Goal: Register for event/course

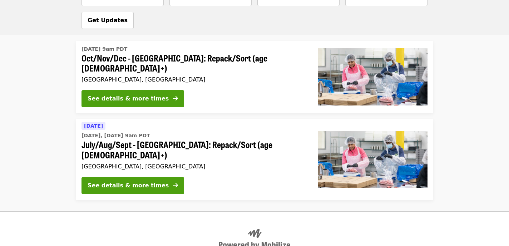
scroll to position [599, 0]
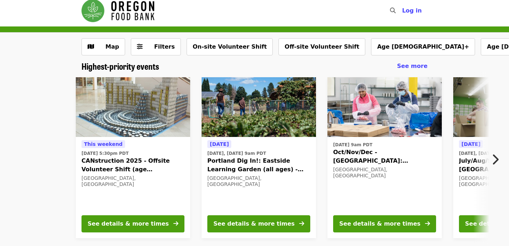
scroll to position [6, 0]
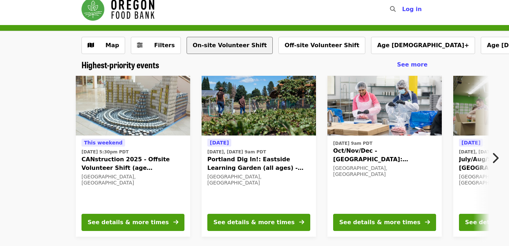
click at [221, 44] on button "On-site Volunteer Shift" at bounding box center [229, 45] width 86 height 17
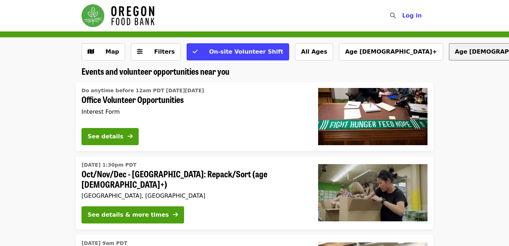
click at [449, 52] on button "Age [DEMOGRAPHIC_DATA]+" at bounding box center [501, 51] width 104 height 17
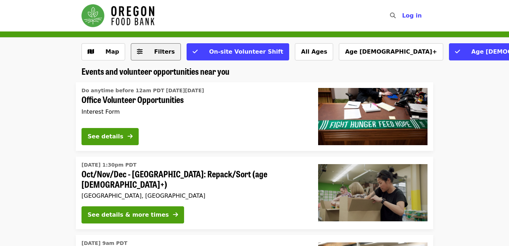
click at [157, 56] on button "Filters" at bounding box center [156, 51] width 50 height 17
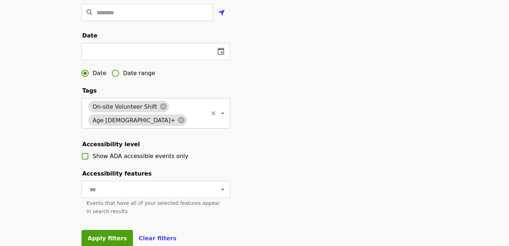
scroll to position [211, 0]
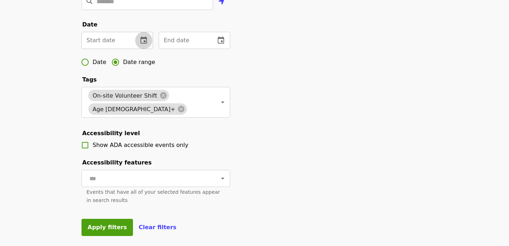
click at [139, 41] on button "change date" at bounding box center [143, 40] width 17 height 17
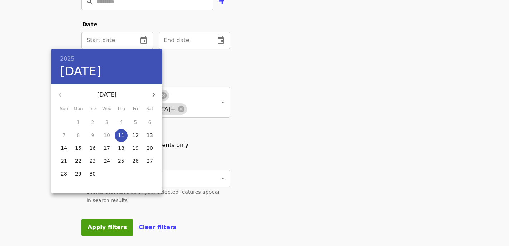
click at [153, 94] on icon "button" at bounding box center [153, 94] width 9 height 9
click at [149, 122] on p "4" at bounding box center [149, 122] width 3 height 7
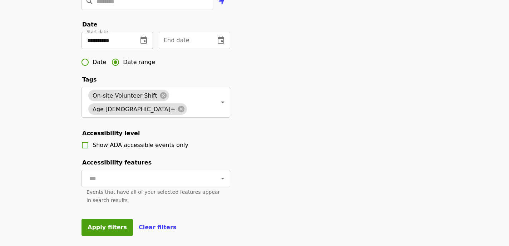
click at [146, 41] on icon "change date" at bounding box center [143, 40] width 9 height 9
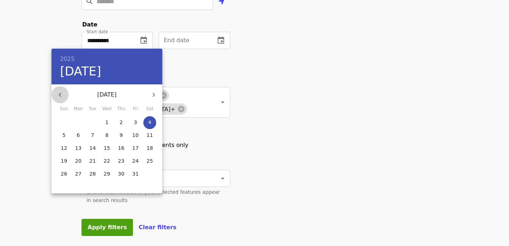
click at [60, 92] on icon "button" at bounding box center [60, 94] width 9 height 9
click at [150, 160] on p "27" at bounding box center [149, 160] width 6 height 7
type input "**********"
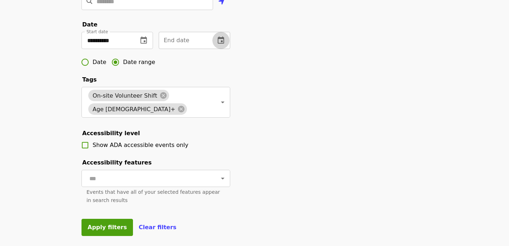
click at [219, 41] on icon "change date" at bounding box center [220, 40] width 9 height 9
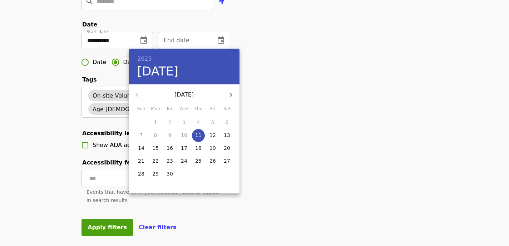
click at [143, 38] on div at bounding box center [254, 123] width 509 height 246
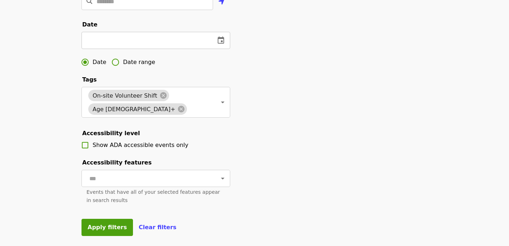
click at [152, 39] on input "text" at bounding box center [145, 40] width 128 height 17
click at [223, 40] on icon "change date" at bounding box center [220, 40] width 9 height 9
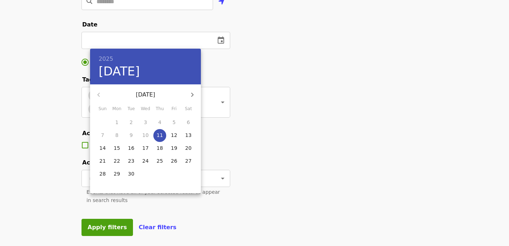
click at [101, 174] on p "28" at bounding box center [102, 173] width 6 height 7
type input "**********"
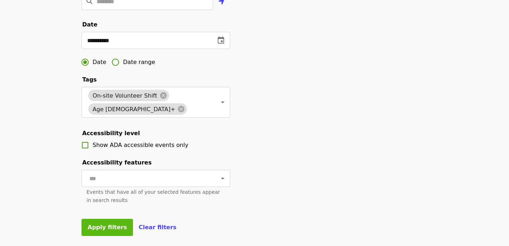
click at [107, 229] on span "Apply filters" at bounding box center [106, 227] width 39 height 7
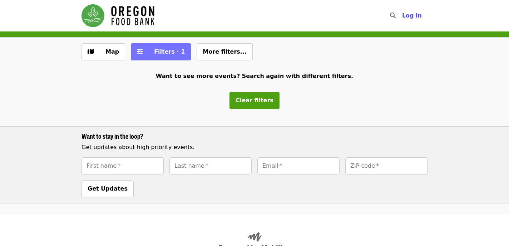
click at [147, 54] on span "Filters · 1" at bounding box center [166, 51] width 38 height 9
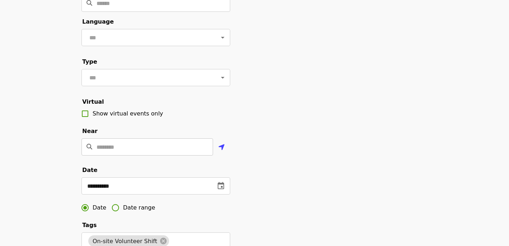
scroll to position [133, 0]
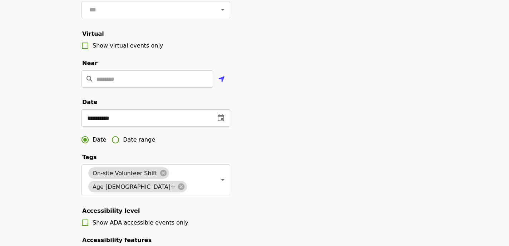
click at [221, 117] on icon "change date" at bounding box center [220, 117] width 6 height 7
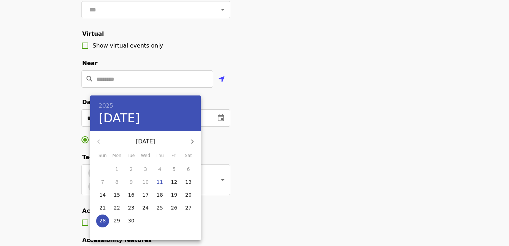
click at [192, 140] on icon "button" at bounding box center [192, 141] width 2 height 4
click at [192, 167] on span "4" at bounding box center [188, 168] width 13 height 7
type input "**********"
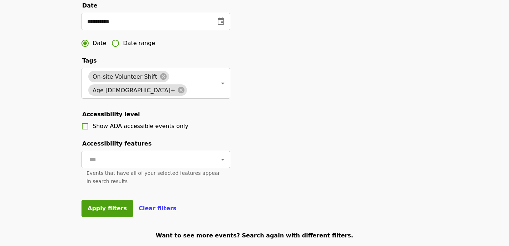
scroll to position [277, 0]
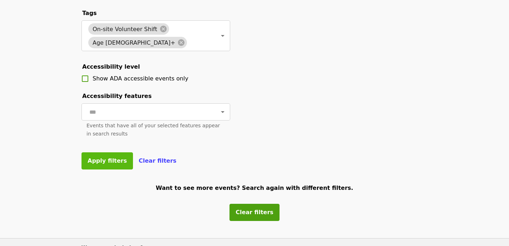
click at [117, 160] on span "Apply filters" at bounding box center [106, 160] width 39 height 7
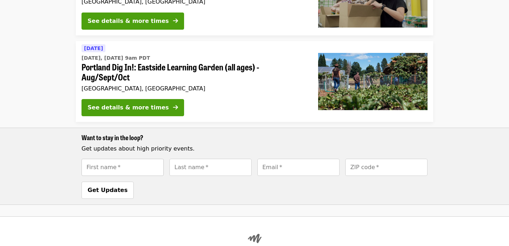
scroll to position [117, 0]
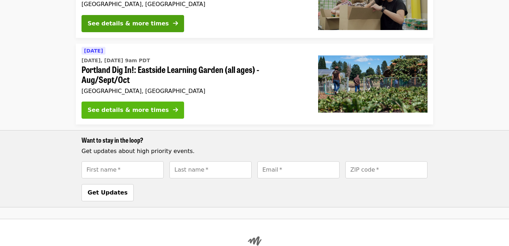
click at [163, 111] on button "See details & more times" at bounding box center [132, 109] width 102 height 17
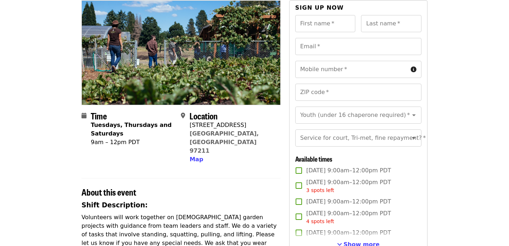
scroll to position [66, 0]
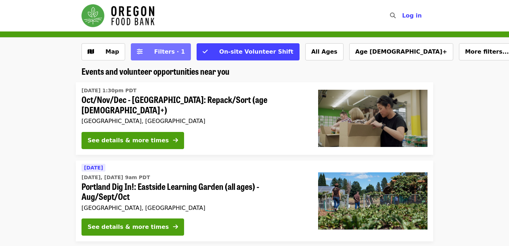
click at [178, 47] on button "Filters · 1" at bounding box center [161, 51] width 60 height 17
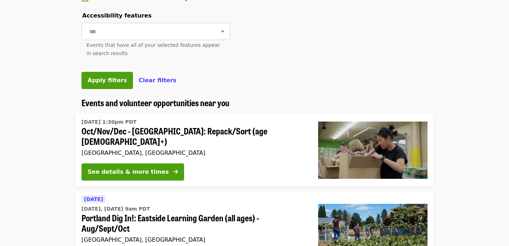
scroll to position [358, 0]
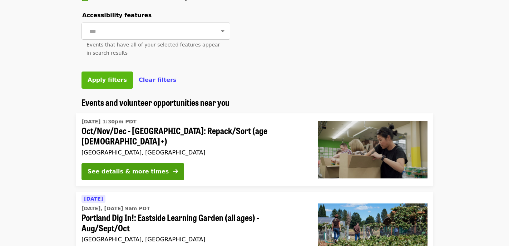
click at [114, 76] on button "Apply filters" at bounding box center [106, 79] width 51 height 17
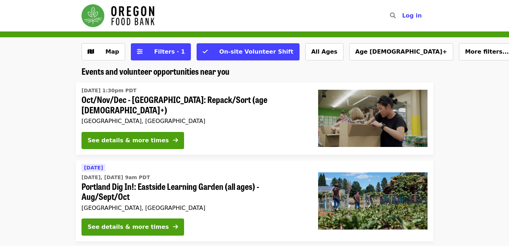
scroll to position [0, 0]
click at [465, 53] on span "More filters..." at bounding box center [487, 51] width 44 height 7
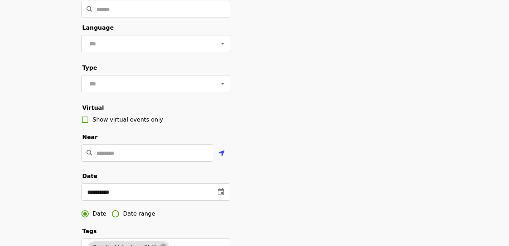
scroll to position [64, 0]
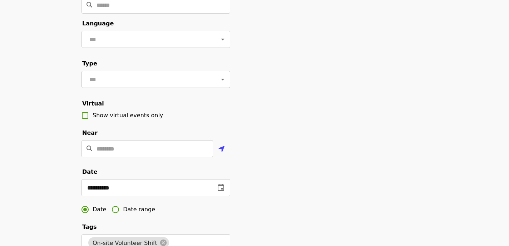
click at [162, 80] on input "text" at bounding box center [147, 79] width 120 height 14
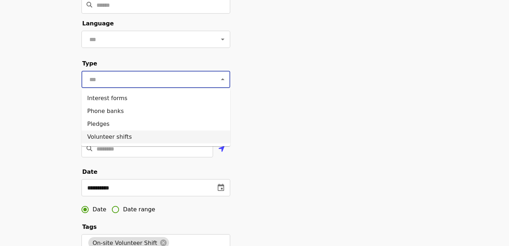
click at [142, 139] on li "Volunteer shifts" at bounding box center [155, 136] width 149 height 13
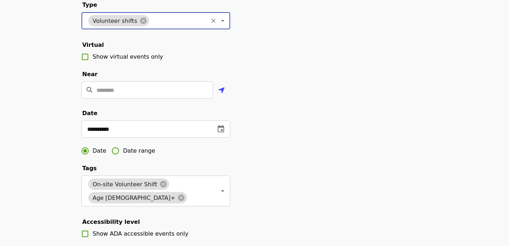
scroll to position [122, 0]
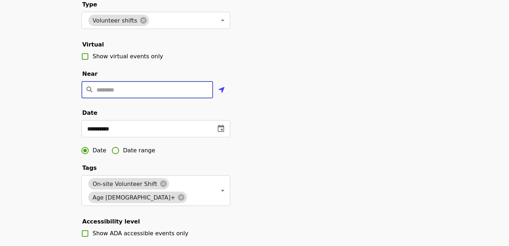
click at [195, 88] on input "Location" at bounding box center [154, 89] width 116 height 17
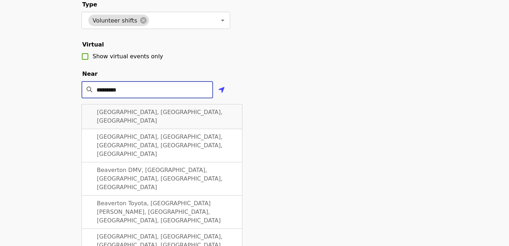
click at [172, 112] on div "[GEOGRAPHIC_DATA], [GEOGRAPHIC_DATA], [GEOGRAPHIC_DATA]" at bounding box center [161, 116] width 161 height 25
type input "**********"
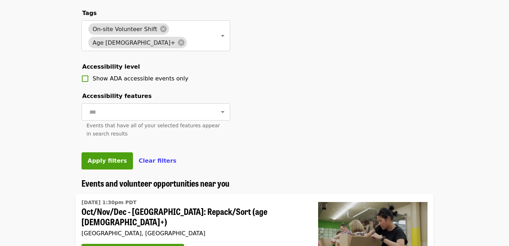
scroll to position [281, 0]
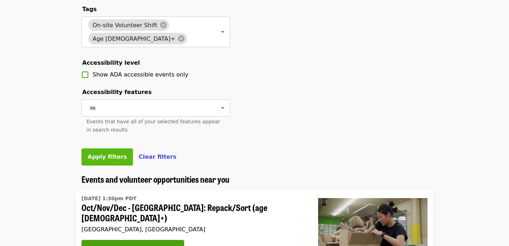
click at [115, 157] on span "Apply filters" at bounding box center [106, 156] width 39 height 7
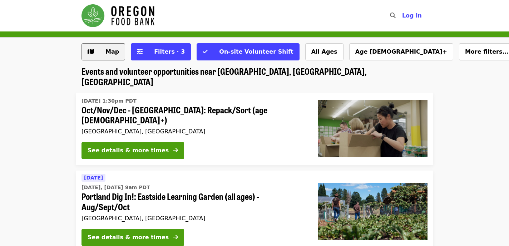
click at [109, 49] on span "Map" at bounding box center [112, 51] width 14 height 7
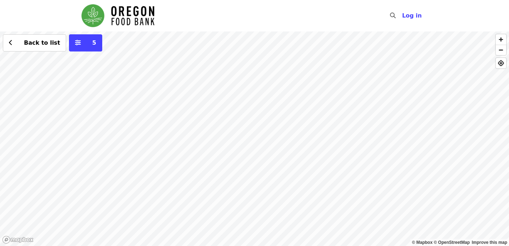
drag, startPoint x: 206, startPoint y: 171, endPoint x: 374, endPoint y: 25, distance: 222.5
click at [374, 25] on div "Skip to content ​ Log in © Mapbox © OpenStreetMap Improve this map Back to list…" at bounding box center [254, 123] width 509 height 246
drag, startPoint x: 267, startPoint y: 146, endPoint x: 361, endPoint y: 4, distance: 170.5
drag, startPoint x: 314, startPoint y: 87, endPoint x: 303, endPoint y: 189, distance: 103.1
